Goal: Transaction & Acquisition: Purchase product/service

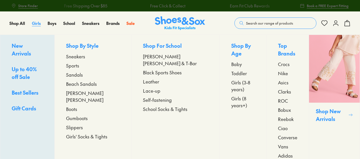
select select "*"
click at [38, 22] on span "Girls" at bounding box center [36, 23] width 9 height 6
click at [85, 55] on span "Sneakers" at bounding box center [75, 56] width 19 height 7
click at [232, 79] on span "Girls (3-8 years)" at bounding box center [244, 86] width 24 height 14
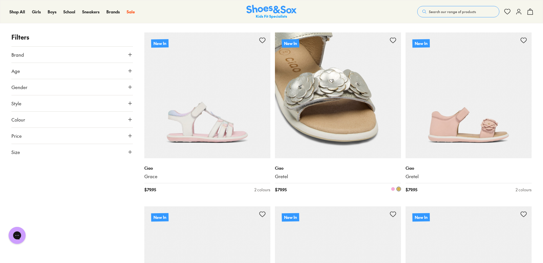
scroll to position [86, 0]
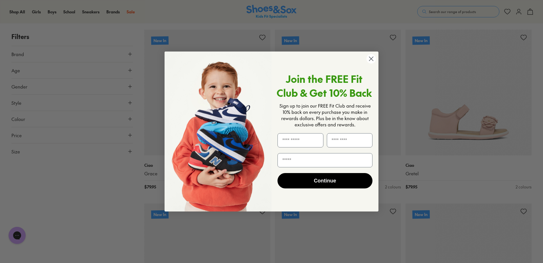
click at [360, 56] on circle "Close dialog" at bounding box center [370, 58] width 9 height 9
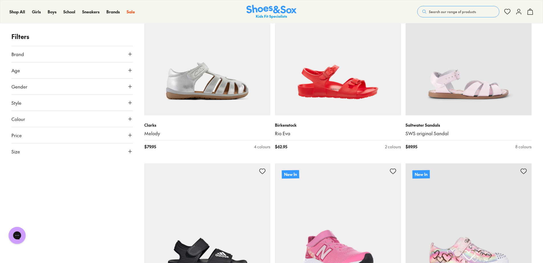
scroll to position [399, 0]
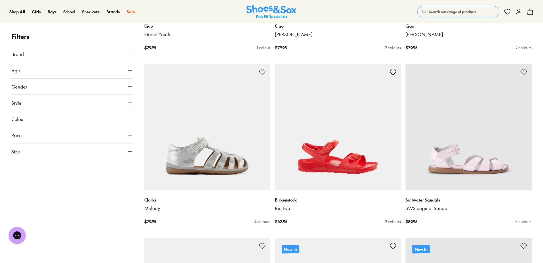
click at [133, 133] on icon at bounding box center [130, 136] width 6 height 6
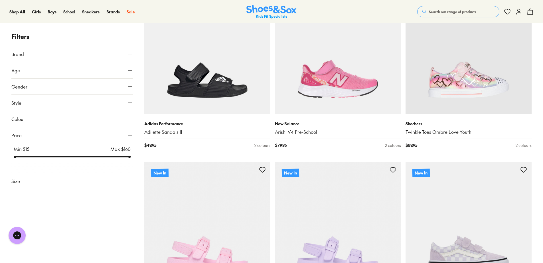
scroll to position [827, 0]
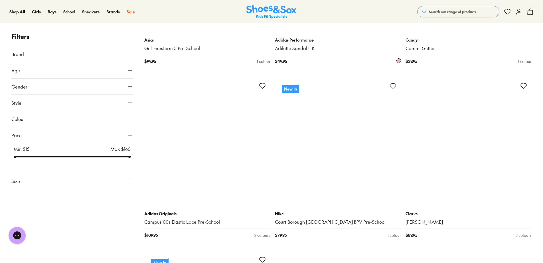
scroll to position [3621, 0]
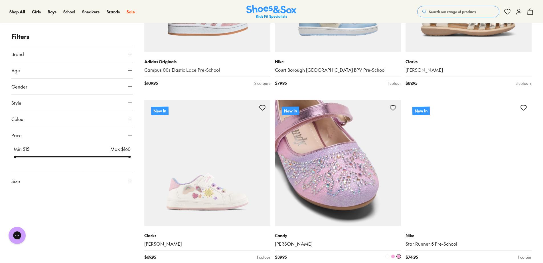
scroll to position [3764, 0]
